Goal: Transaction & Acquisition: Download file/media

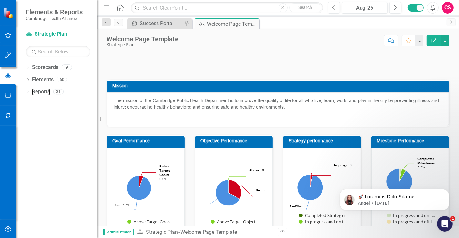
click at [38, 92] on link "Reports" at bounding box center [41, 91] width 18 height 7
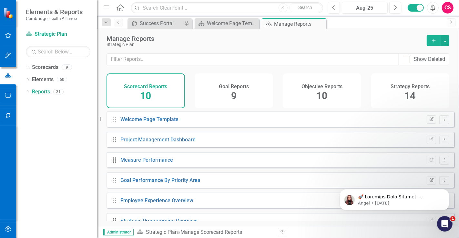
click at [432, 89] on div "Strategy Reports 14" at bounding box center [410, 91] width 78 height 35
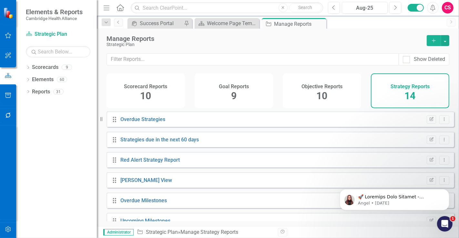
scroll to position [174, 0]
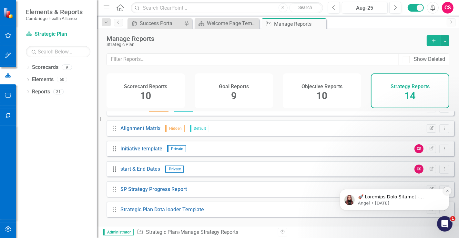
click at [447, 188] on button "Dismiss notification" at bounding box center [446, 191] width 8 height 8
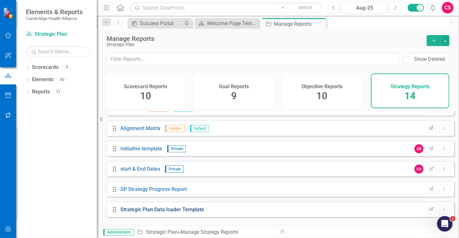
click at [166, 213] on link "Strategic Plan Data loader Template" at bounding box center [162, 210] width 84 height 6
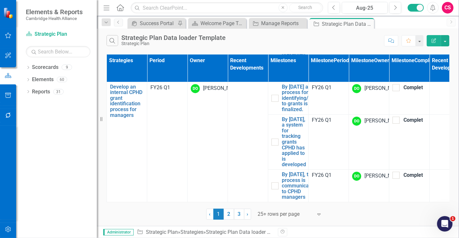
scroll to position [1784, 0]
drag, startPoint x: 313, startPoint y: 203, endPoint x: 383, endPoint y: 204, distance: 70.3
click at [388, 207] on div "Strategies Period Owner Recent Developments Milestones Milestone Period Milesto…" at bounding box center [278, 136] width 362 height 167
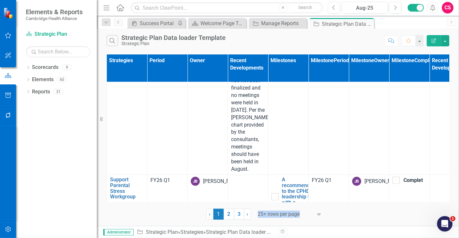
scroll to position [0, 0]
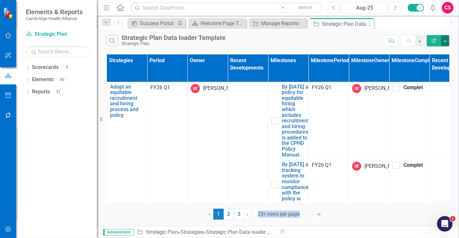
click at [445, 41] on button "button" at bounding box center [444, 40] width 8 height 11
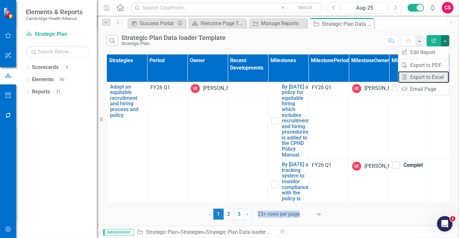
click at [426, 77] on link "Excel Export to Excel" at bounding box center [423, 77] width 51 height 12
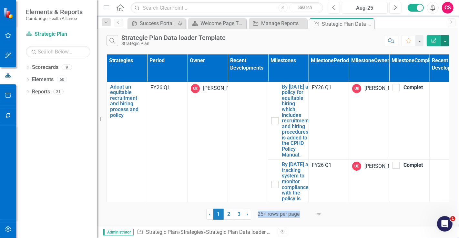
drag, startPoint x: 324, startPoint y: 202, endPoint x: 357, endPoint y: 205, distance: 33.6
click at [357, 205] on div "Strategies Period Owner Recent Developments Milestones Milestone Period Milesto…" at bounding box center [278, 136] width 362 height 167
click at [155, 222] on div "Search Strategic Plan Data loader Template Strategic Plan Comment Favorite Edit…" at bounding box center [278, 128] width 362 height 198
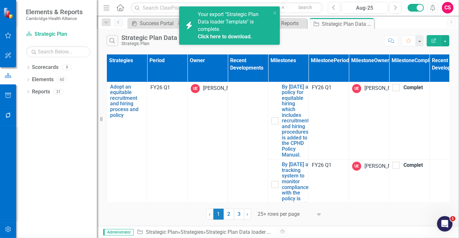
click at [226, 35] on link "Click here to download." at bounding box center [225, 37] width 54 height 6
